Goal: Transaction & Acquisition: Obtain resource

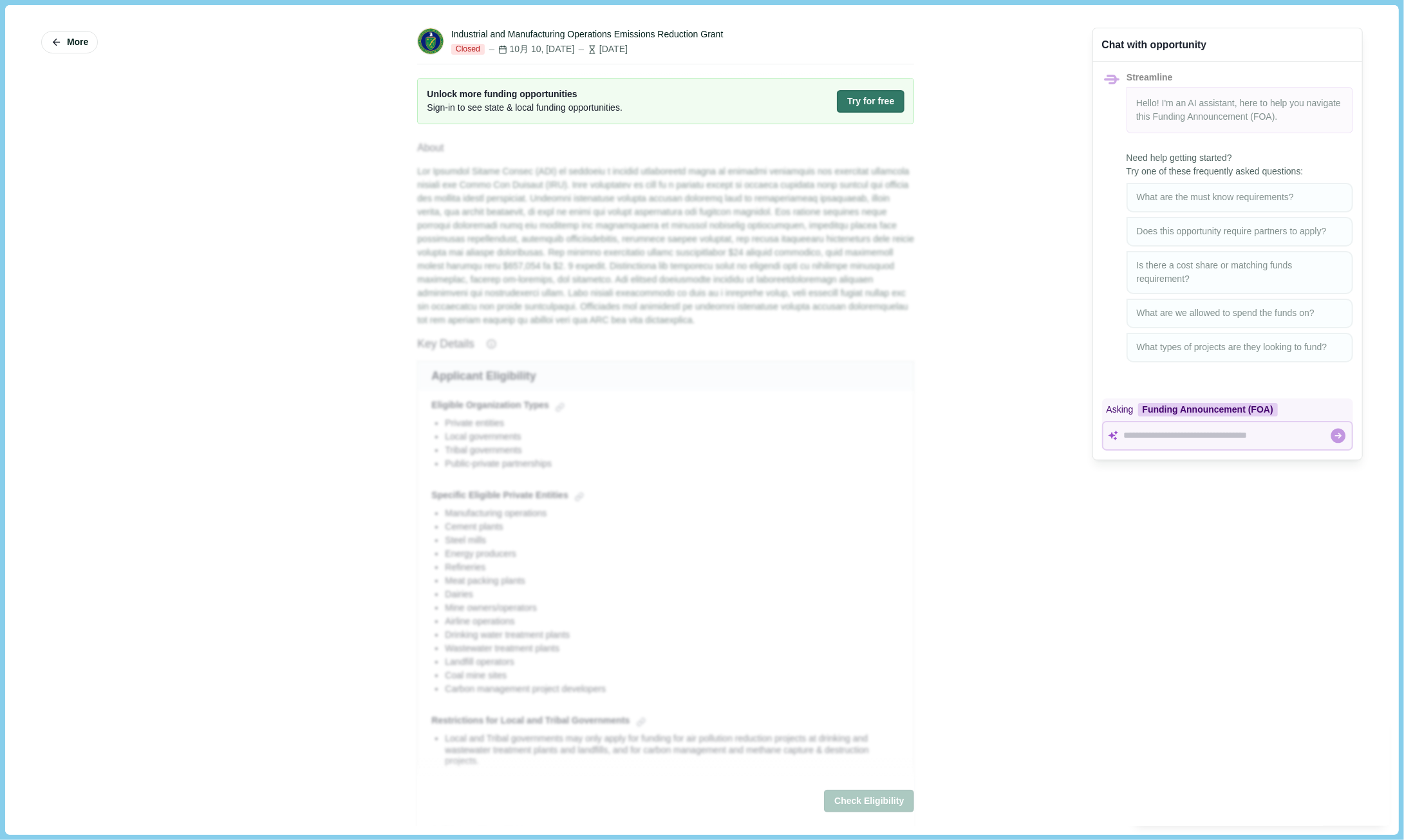
click at [370, 160] on div "More Industrial and Manufacturing Operations Emissions Reduction Grant Closed 1…" at bounding box center [702, 419] width 1375 height 811
click at [368, 143] on div "More Industrial and Manufacturing Operations Emissions Reduction Grant Closed 1…" at bounding box center [702, 419] width 1375 height 811
click at [519, 91] on span "Unlock more funding opportunities" at bounding box center [525, 94] width 195 height 13
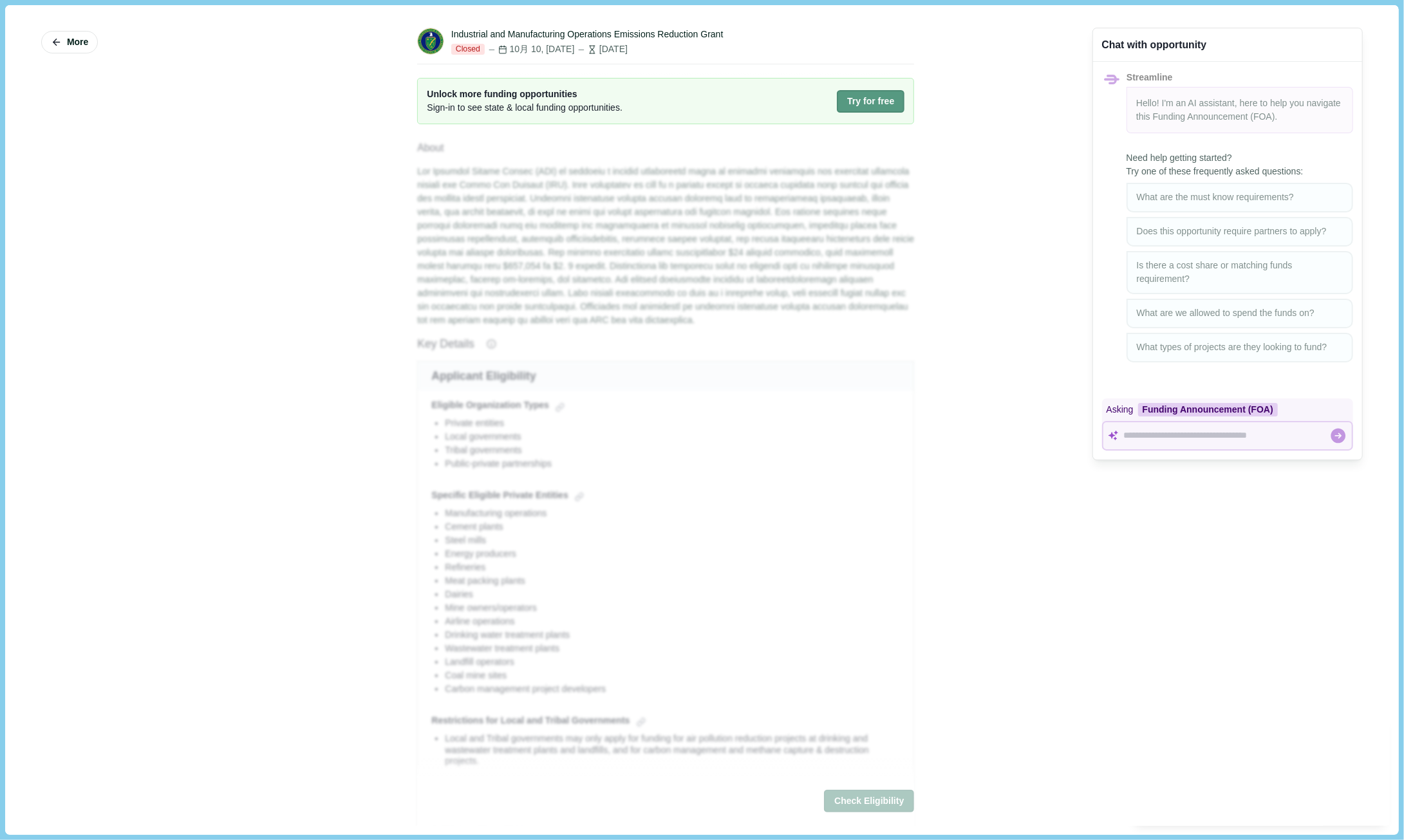
drag, startPoint x: 666, startPoint y: 212, endPoint x: 888, endPoint y: 95, distance: 250.9
click at [887, 96] on button "Try for free" at bounding box center [871, 101] width 67 height 22
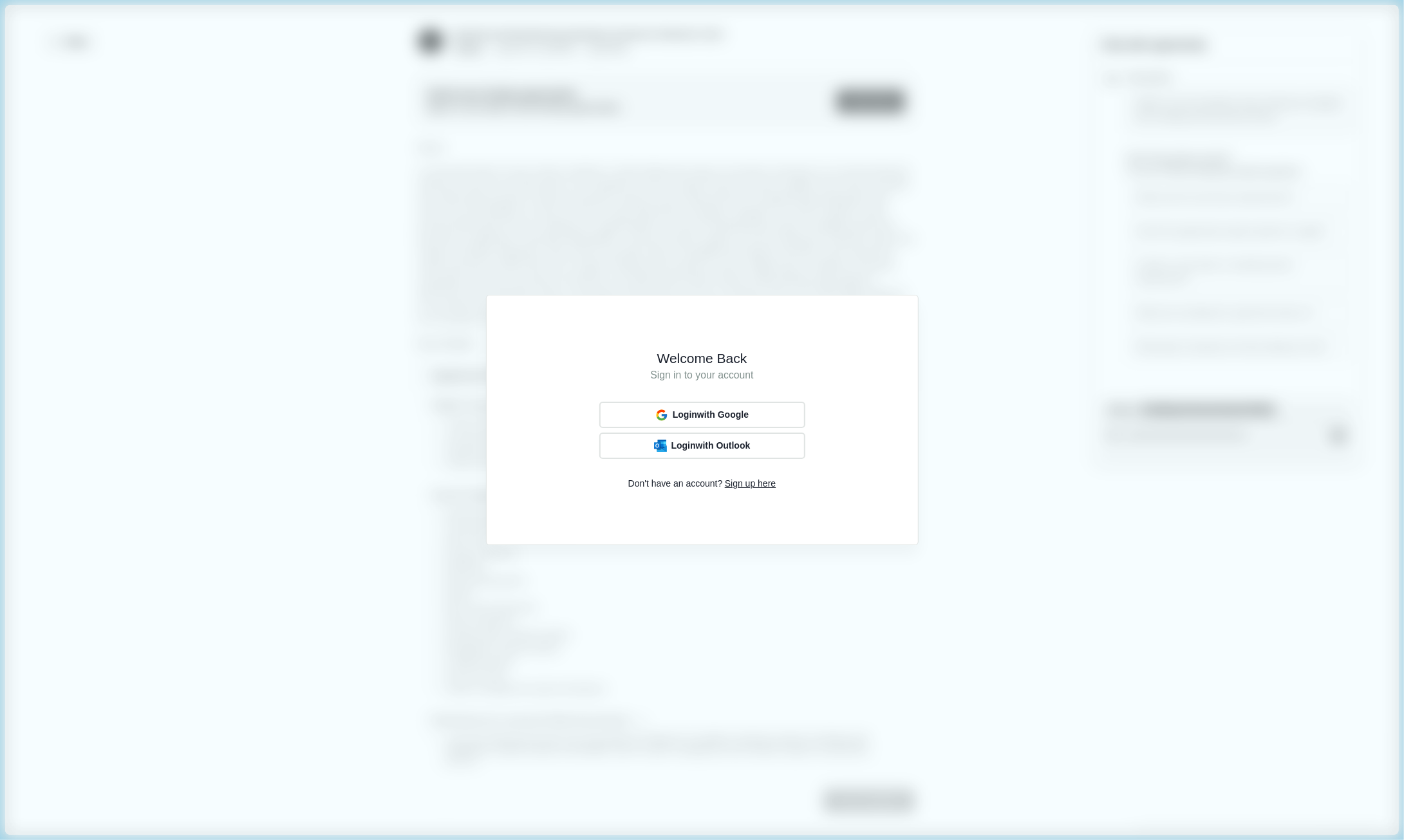
drag, startPoint x: 876, startPoint y: 172, endPoint x: 881, endPoint y: 161, distance: 12.1
click at [876, 172] on div "Welcome Back Sign in to your account Login with Google Login with Outlook Don't…" at bounding box center [702, 420] width 1404 height 840
